Goal: Information Seeking & Learning: Learn about a topic

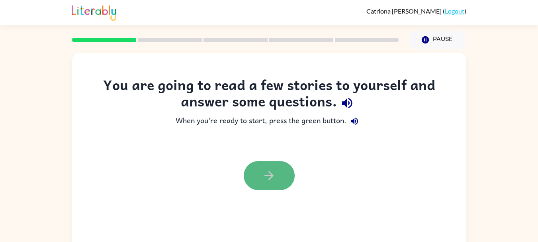
click at [254, 175] on button "button" at bounding box center [269, 175] width 51 height 29
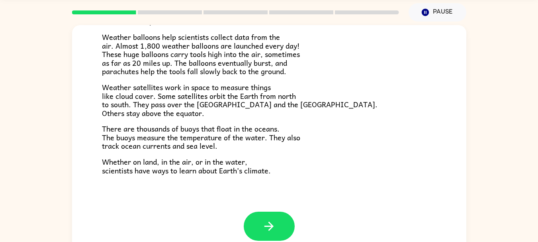
scroll to position [38, 0]
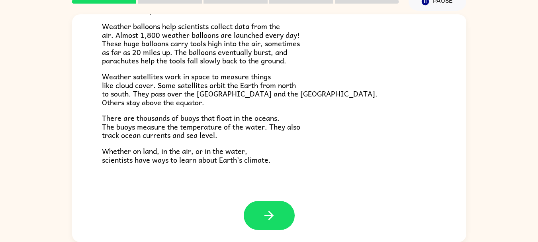
click at [147, 155] on span "Whether on land, in the air, or in the water, scientists have ways to learn abo…" at bounding box center [186, 155] width 169 height 20
click at [264, 209] on icon "button" at bounding box center [269, 215] width 14 height 14
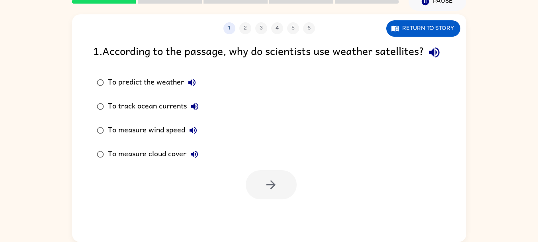
scroll to position [0, 0]
click at [168, 90] on div "To predict the weather" at bounding box center [154, 82] width 92 height 16
click at [280, 199] on button "button" at bounding box center [271, 184] width 51 height 29
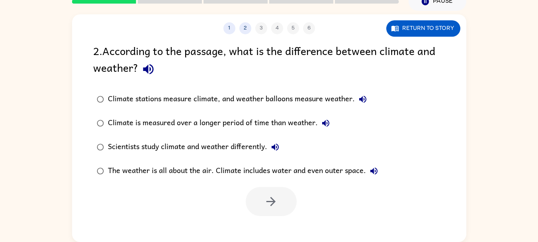
click at [145, 68] on icon "button" at bounding box center [148, 69] width 10 height 10
click at [364, 100] on icon "button" at bounding box center [362, 99] width 7 height 7
click at [319, 124] on button "Climate is measured over a longer period of time than weather." at bounding box center [326, 123] width 16 height 16
click at [275, 147] on icon "button" at bounding box center [275, 146] width 7 height 7
click at [367, 175] on button "The weather is all about the air. Climate includes water and even outer space." at bounding box center [374, 171] width 16 height 16
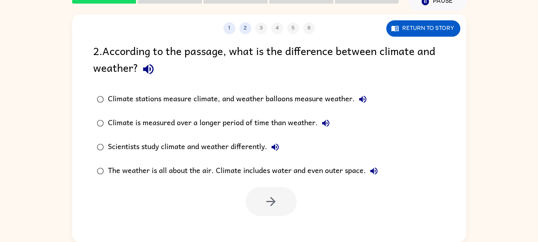
click at [279, 148] on icon "button" at bounding box center [275, 146] width 7 height 7
click at [220, 141] on div "Scientists study climate and weather differently." at bounding box center [195, 147] width 175 height 16
click at [276, 191] on button "button" at bounding box center [271, 201] width 51 height 29
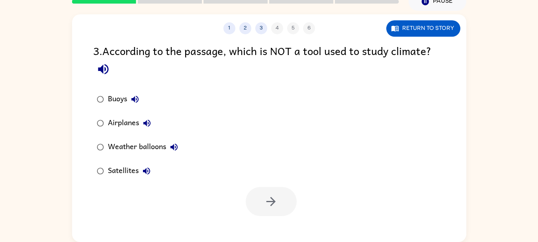
click at [102, 74] on icon "button" at bounding box center [103, 69] width 14 height 14
click at [133, 122] on div "Airplanes" at bounding box center [131, 123] width 47 height 16
click at [271, 199] on icon "button" at bounding box center [271, 201] width 14 height 14
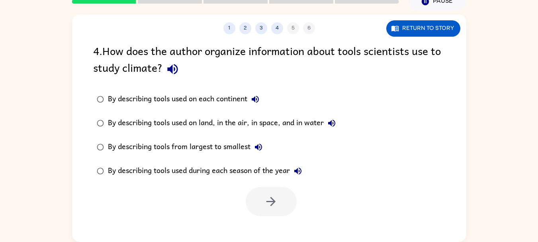
click at [178, 74] on icon "button" at bounding box center [173, 69] width 14 height 14
click at [226, 97] on div "By describing tools used on each continent" at bounding box center [185, 99] width 155 height 16
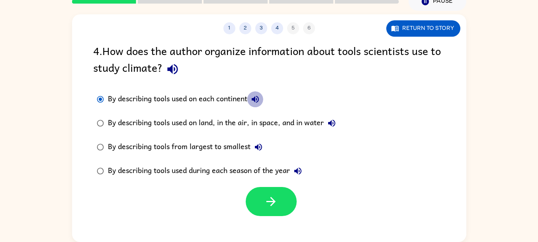
click at [259, 98] on icon "button" at bounding box center [255, 99] width 7 height 7
click at [334, 121] on icon "button" at bounding box center [332, 123] width 10 height 10
click at [284, 194] on button "button" at bounding box center [271, 201] width 51 height 29
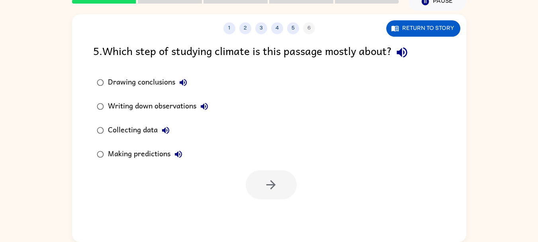
click at [407, 55] on icon "button" at bounding box center [402, 52] width 14 height 14
click at [165, 130] on icon "button" at bounding box center [165, 130] width 7 height 7
click at [265, 183] on div at bounding box center [271, 184] width 51 height 29
click at [125, 127] on div "Collecting data" at bounding box center [141, 130] width 66 height 16
click at [283, 189] on button "button" at bounding box center [271, 184] width 51 height 29
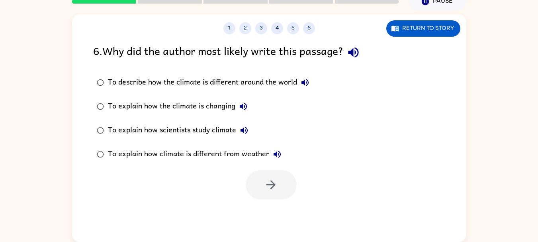
click at [360, 52] on icon "button" at bounding box center [353, 52] width 14 height 14
click at [256, 151] on div "To explain how climate is different from weather" at bounding box center [196, 154] width 177 height 16
click at [247, 82] on div "To describe how the climate is different around the world" at bounding box center [210, 82] width 205 height 16
click at [249, 145] on label "To explain how climate is different from weather" at bounding box center [203, 154] width 228 height 24
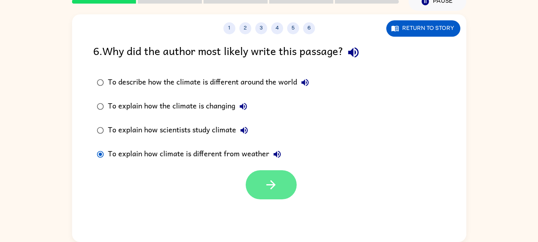
click at [276, 186] on icon "button" at bounding box center [271, 185] width 14 height 14
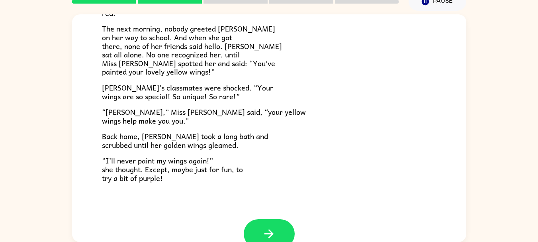
scroll to position [223, 0]
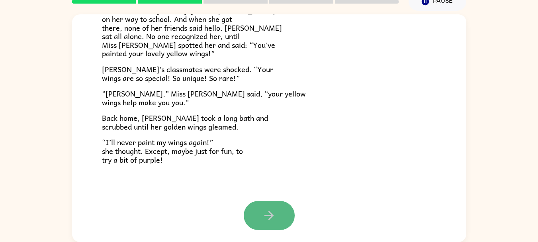
click at [265, 209] on icon "button" at bounding box center [269, 215] width 14 height 14
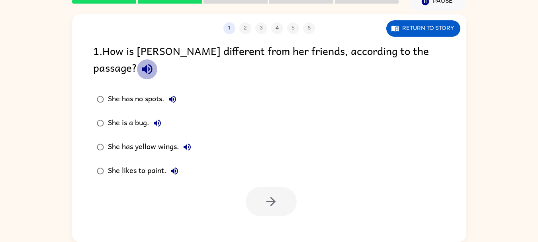
click at [152, 64] on icon "button" at bounding box center [147, 69] width 10 height 10
click at [188, 143] on icon "button" at bounding box center [187, 146] width 7 height 7
click at [118, 139] on div "She has yellow wings." at bounding box center [151, 147] width 87 height 16
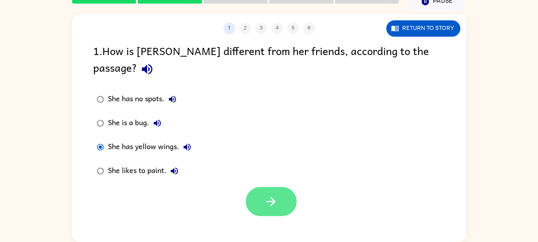
click at [279, 187] on button "button" at bounding box center [271, 201] width 51 height 29
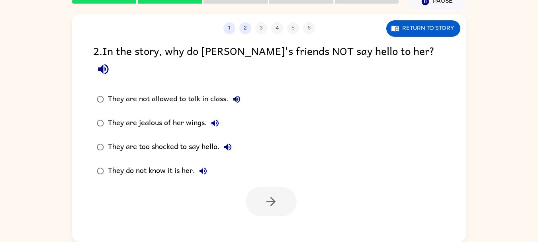
click at [110, 62] on icon "button" at bounding box center [103, 69] width 14 height 14
click at [176, 163] on div "They do not know it is her." at bounding box center [159, 171] width 103 height 16
click at [270, 194] on icon "button" at bounding box center [271, 201] width 14 height 14
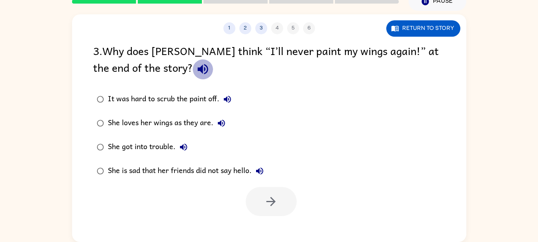
click at [197, 67] on icon "button" at bounding box center [202, 69] width 10 height 10
click at [192, 114] on label "She loves her wings as they are." at bounding box center [180, 123] width 183 height 24
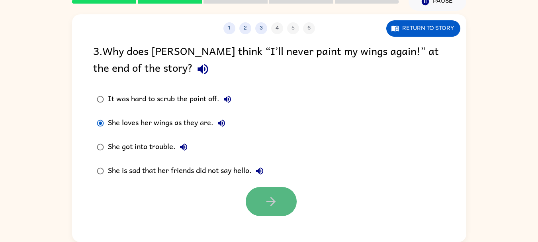
click at [274, 205] on icon "button" at bounding box center [271, 201] width 14 height 14
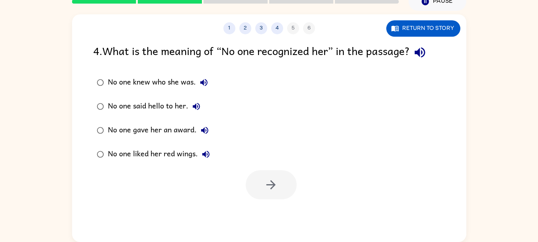
click at [424, 55] on icon "button" at bounding box center [420, 52] width 14 height 14
click at [186, 83] on div "No one knew who she was." at bounding box center [160, 82] width 104 height 16
click at [267, 187] on icon "button" at bounding box center [271, 185] width 14 height 14
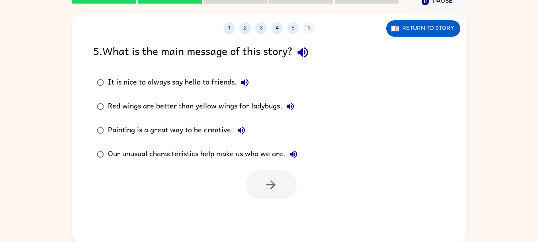
click at [267, 187] on div at bounding box center [271, 184] width 51 height 29
click at [266, 186] on div at bounding box center [271, 184] width 51 height 29
click at [308, 56] on icon "button" at bounding box center [302, 52] width 10 height 10
click at [291, 155] on icon "button" at bounding box center [293, 153] width 7 height 7
click at [243, 150] on div "Our unusual characteristics help make us who we are." at bounding box center [204, 154] width 193 height 16
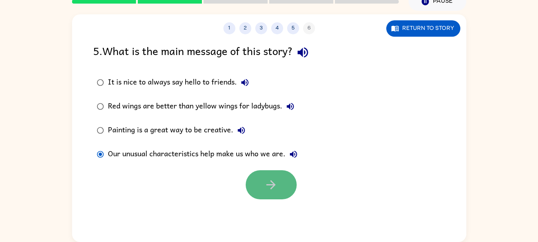
click at [283, 188] on button "button" at bounding box center [271, 184] width 51 height 29
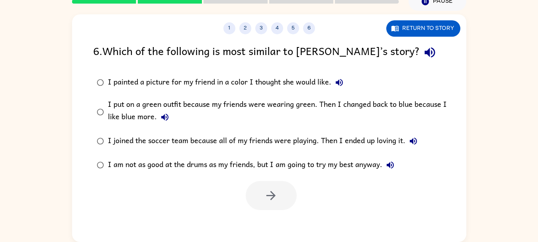
click at [362, 64] on div "6 . Which of the following is most similar to [PERSON_NAME]’s story? I painted …" at bounding box center [269, 126] width 394 height 168
click at [423, 57] on icon "button" at bounding box center [430, 52] width 14 height 14
click at [337, 82] on icon "button" at bounding box center [339, 82] width 7 height 7
click at [168, 118] on icon "button" at bounding box center [165, 117] width 10 height 10
click at [143, 114] on div "I put on a green outfit because my friends were wearing green. Then I changed b…" at bounding box center [282, 111] width 348 height 27
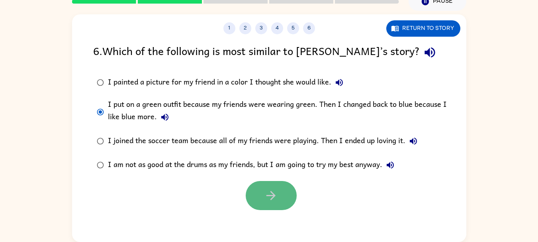
click at [274, 197] on icon "button" at bounding box center [271, 195] width 14 height 14
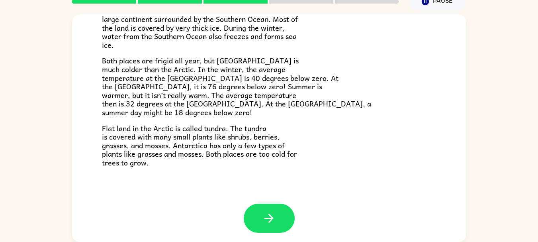
scroll to position [168, 0]
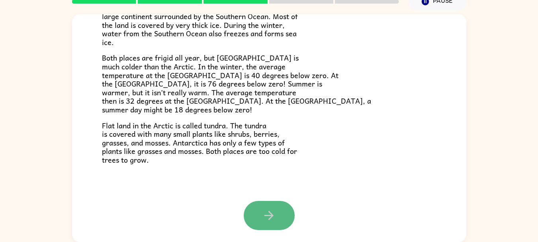
click at [274, 213] on button "button" at bounding box center [269, 215] width 51 height 29
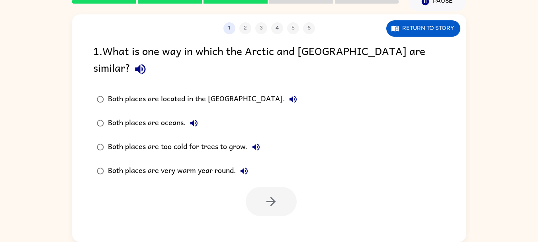
scroll to position [0, 0]
click at [147, 62] on icon "button" at bounding box center [140, 69] width 14 height 14
click at [258, 143] on icon "button" at bounding box center [255, 146] width 7 height 7
click at [214, 139] on div "Both places are too cold for trees to grow." at bounding box center [186, 147] width 156 height 16
click at [268, 194] on icon "button" at bounding box center [271, 201] width 14 height 14
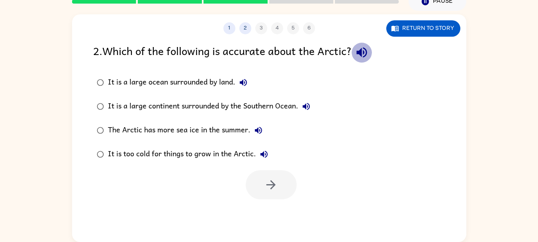
click at [364, 57] on icon "button" at bounding box center [361, 52] width 10 height 10
click at [245, 83] on icon "button" at bounding box center [243, 82] width 7 height 7
click at [246, 152] on div "It is too cold for things to grow in the Arctic." at bounding box center [190, 154] width 164 height 16
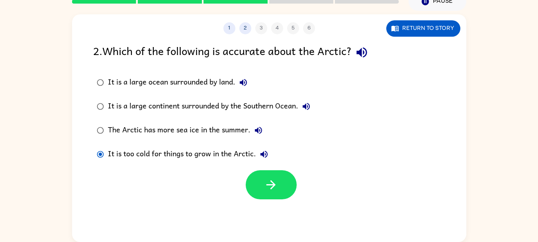
click at [265, 156] on icon "button" at bounding box center [264, 154] width 10 height 10
click at [287, 182] on button "button" at bounding box center [271, 184] width 51 height 29
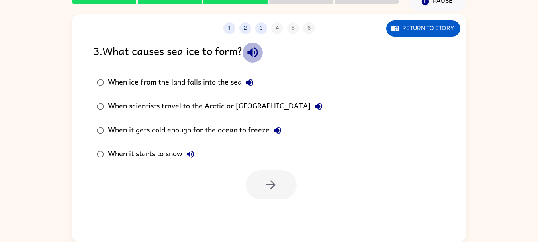
click at [258, 57] on icon "button" at bounding box center [253, 52] width 14 height 14
click at [278, 128] on icon "button" at bounding box center [278, 130] width 10 height 10
click at [242, 133] on div "When it gets cold enough for the ocean to freeze" at bounding box center [197, 130] width 178 height 16
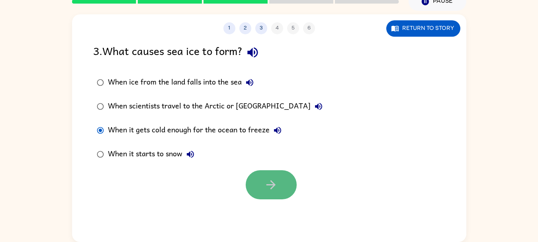
click at [265, 177] on button "button" at bounding box center [271, 184] width 51 height 29
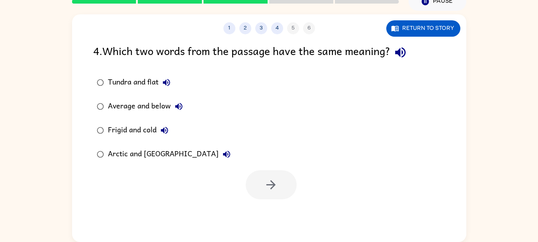
click at [165, 131] on icon "button" at bounding box center [165, 130] width 10 height 10
click at [135, 125] on div "Frigid and cold" at bounding box center [140, 130] width 64 height 16
click at [273, 177] on button "button" at bounding box center [271, 184] width 51 height 29
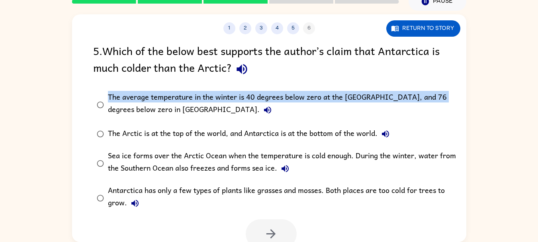
drag, startPoint x: 469, startPoint y: 69, endPoint x: 469, endPoint y: 85, distance: 16.3
click at [469, 85] on div "1 2 3 4 5 6 Return to story 5 . Which of the below best supports the author’s c…" at bounding box center [269, 126] width 538 height 231
click at [515, 59] on div "1 2 3 4 5 6 Return to story 5 . Which of the below best supports the author’s c…" at bounding box center [269, 126] width 538 height 231
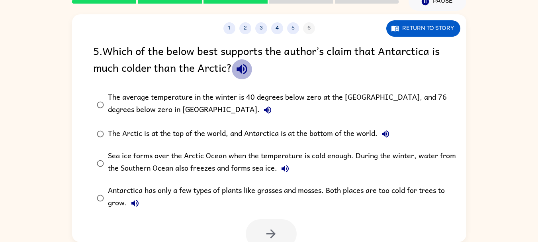
click at [247, 67] on icon "button" at bounding box center [241, 69] width 10 height 10
click at [263, 111] on icon "button" at bounding box center [268, 110] width 10 height 10
click at [171, 91] on div "The average temperature in the winter is 40 degrees below zero at the [GEOGRAPH…" at bounding box center [282, 104] width 348 height 27
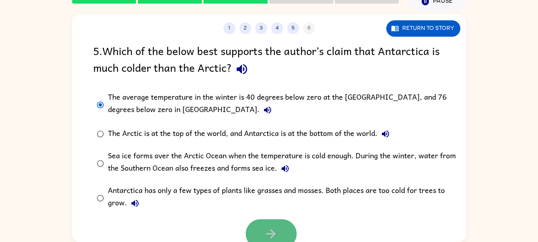
click at [283, 226] on button "button" at bounding box center [271, 233] width 51 height 29
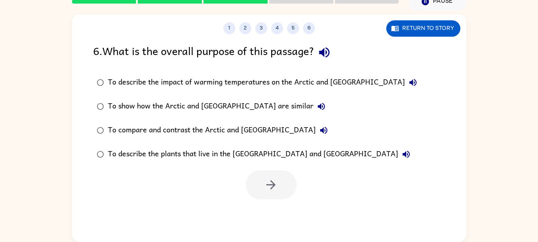
click at [326, 52] on icon "button" at bounding box center [324, 52] width 10 height 10
click at [251, 129] on div "To compare and contrast the Arctic and [GEOGRAPHIC_DATA]" at bounding box center [220, 130] width 224 height 16
click at [282, 186] on button "button" at bounding box center [271, 184] width 51 height 29
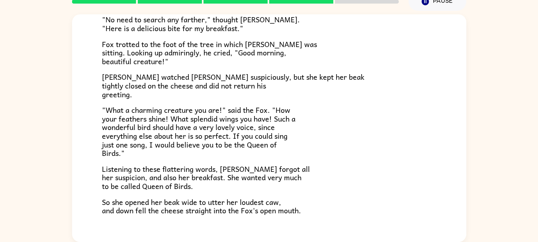
scroll to position [106, 0]
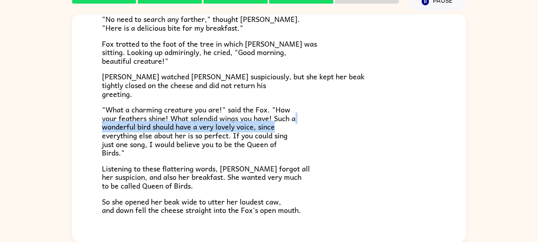
drag, startPoint x: 470, startPoint y: 114, endPoint x: 467, endPoint y: 123, distance: 10.1
click at [467, 123] on div "The Fox and the Crow One bright morning as [PERSON_NAME] was following his shar…" at bounding box center [269, 126] width 538 height 231
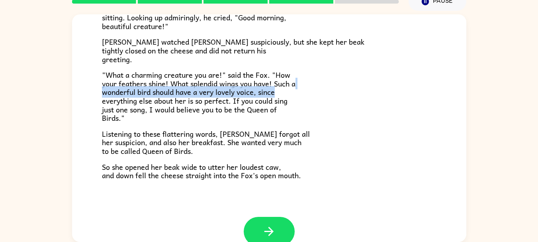
scroll to position [156, 0]
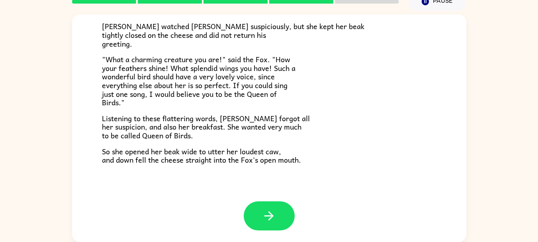
click at [393, 140] on div "One bright morning as [PERSON_NAME] was following his sharp nose through the wo…" at bounding box center [269, 34] width 334 height 260
click at [280, 211] on button "button" at bounding box center [269, 215] width 51 height 29
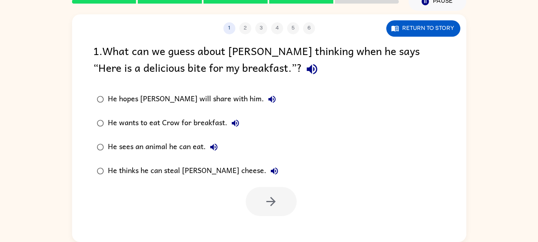
click at [181, 171] on div "He thinks he can steal [PERSON_NAME] cheese." at bounding box center [195, 171] width 174 height 16
click at [269, 205] on icon "button" at bounding box center [271, 201] width 14 height 14
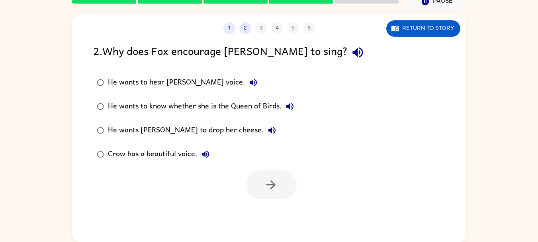
click at [175, 121] on label "He wants [PERSON_NAME] to drop her cheese." at bounding box center [195, 130] width 213 height 24
click at [271, 179] on icon "button" at bounding box center [271, 185] width 14 height 14
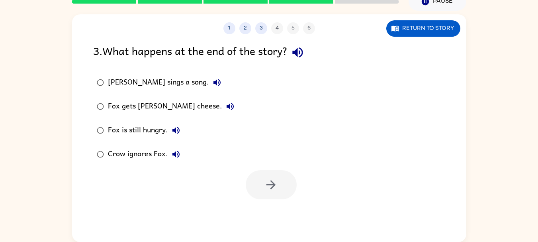
click at [156, 104] on div "Fox gets [PERSON_NAME] cheese." at bounding box center [173, 106] width 130 height 16
click at [278, 182] on button "button" at bounding box center [271, 184] width 51 height 29
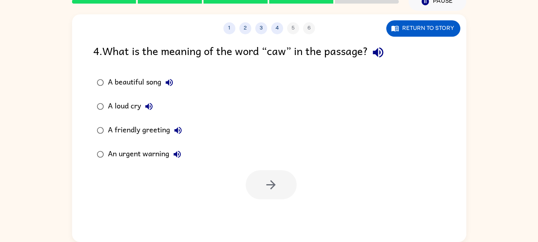
click at [127, 109] on div "A loud cry" at bounding box center [132, 106] width 49 height 16
click at [270, 177] on button "button" at bounding box center [271, 184] width 51 height 29
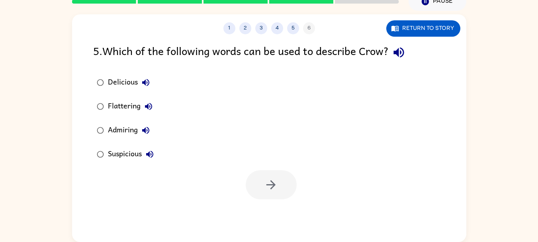
click at [132, 107] on div "Flattering" at bounding box center [132, 106] width 49 height 16
click at [268, 180] on icon "button" at bounding box center [271, 185] width 14 height 14
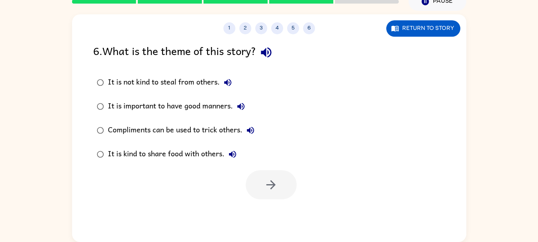
click at [188, 84] on div "It is not kind to steal from others." at bounding box center [172, 82] width 128 height 16
click at [279, 182] on button "button" at bounding box center [271, 184] width 51 height 29
